Goal: Task Accomplishment & Management: Manage account settings

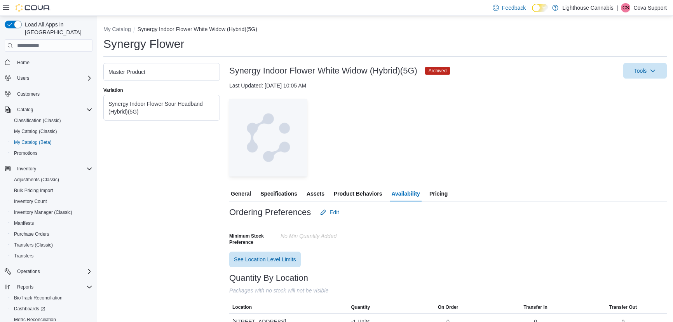
scroll to position [14, 0]
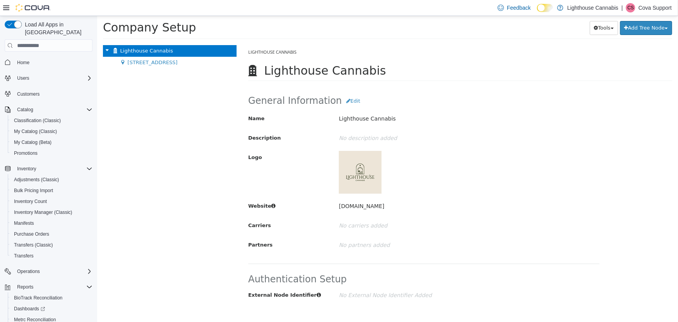
scroll to position [31, 0]
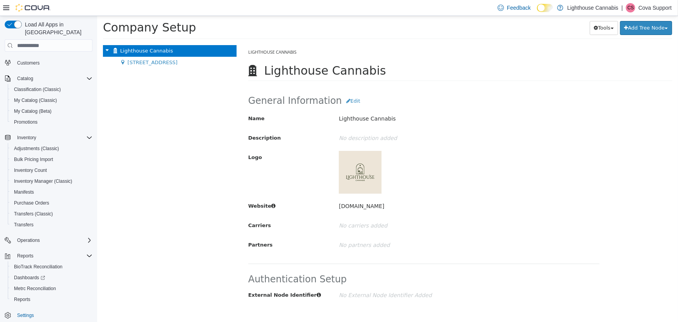
click at [653, 10] on p "Cova Support" at bounding box center [654, 7] width 33 height 9
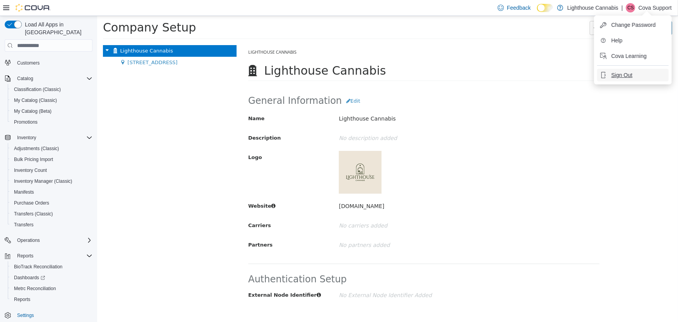
click at [624, 78] on span "Sign Out" at bounding box center [621, 75] width 21 height 8
